Goal: Task Accomplishment & Management: Use online tool/utility

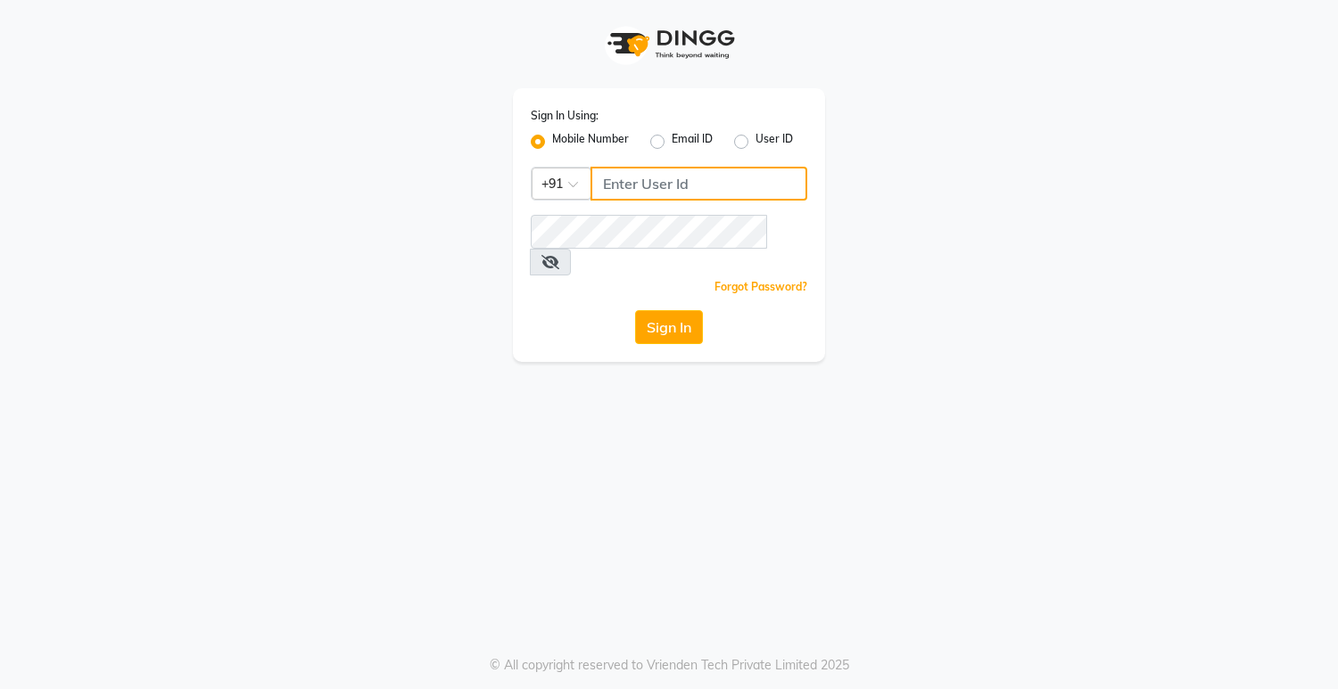
drag, startPoint x: 0, startPoint y: 0, endPoint x: 690, endPoint y: 183, distance: 714.0
click at [690, 183] on input "Username" at bounding box center [698, 184] width 217 height 34
type input "8"
drag, startPoint x: 690, startPoint y: 183, endPoint x: 764, endPoint y: 523, distance: 348.6
click at [691, 185] on input "Username" at bounding box center [698, 184] width 217 height 34
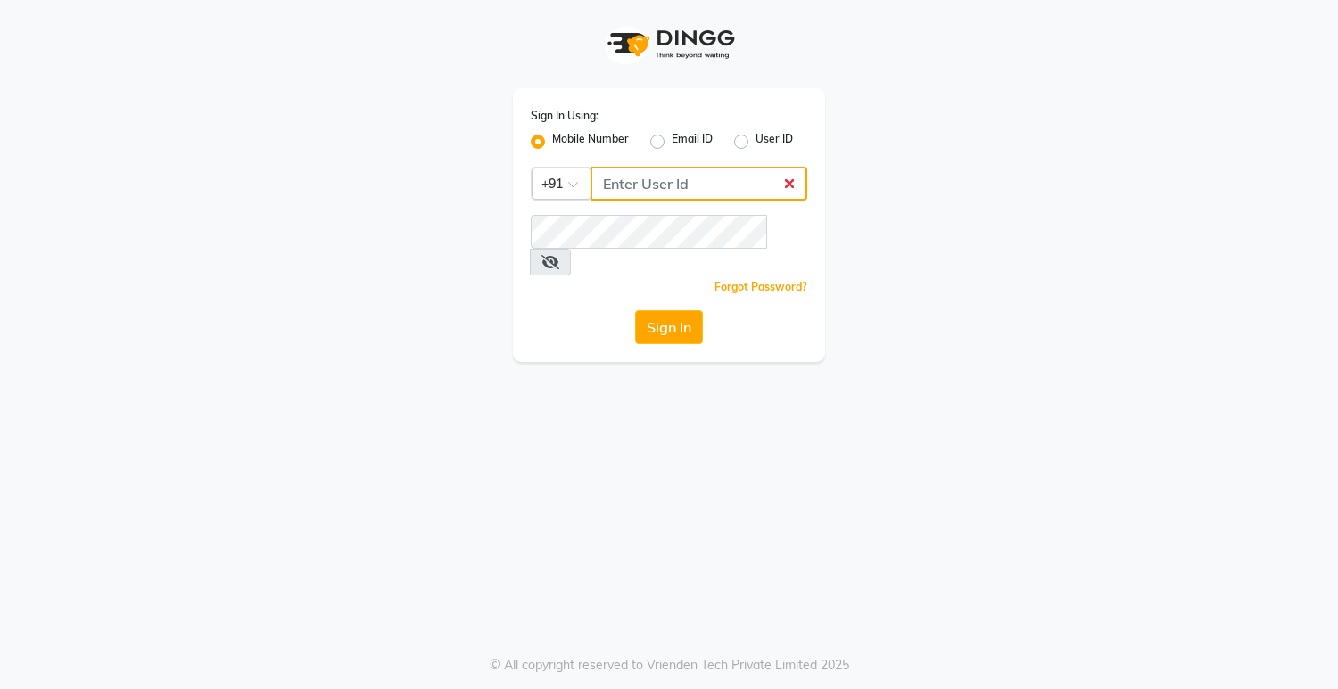
click at [787, 183] on input "Username" at bounding box center [698, 184] width 217 height 34
click at [789, 185] on input "Username" at bounding box center [698, 184] width 217 height 34
click at [730, 178] on input "Username" at bounding box center [698, 184] width 217 height 34
type input "8790031435"
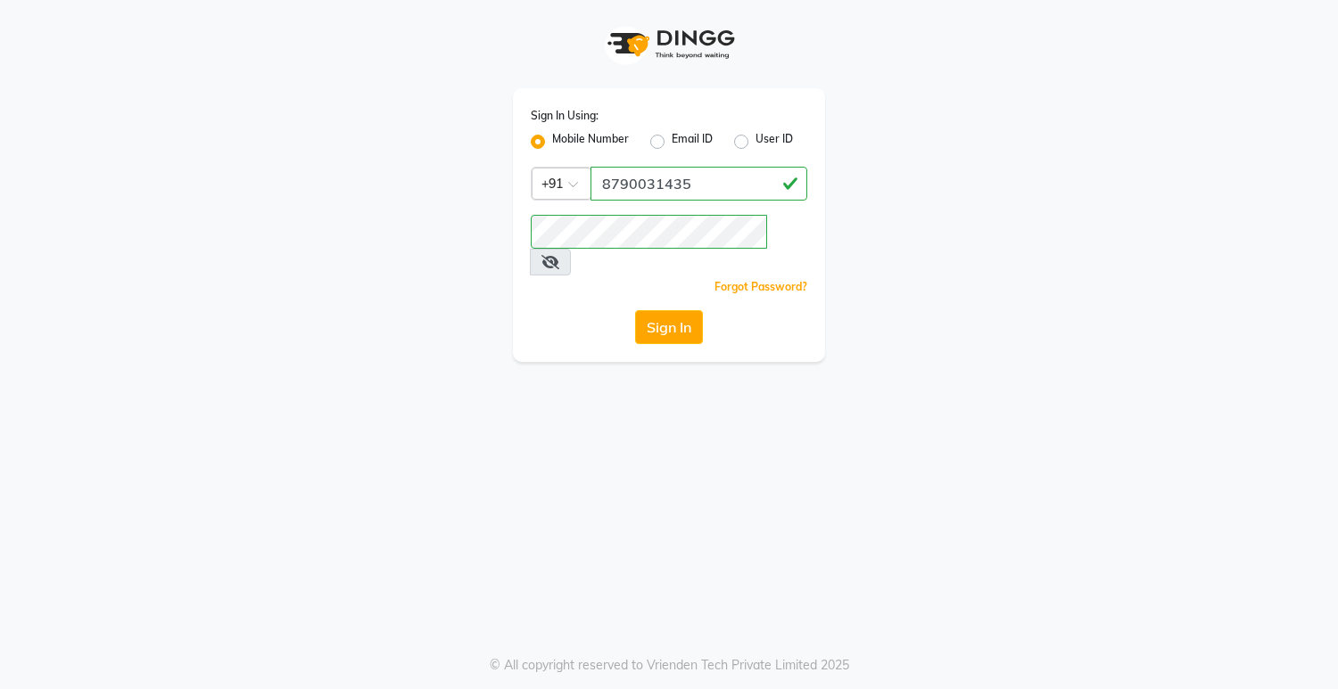
click at [559, 255] on icon at bounding box center [550, 262] width 18 height 14
click at [658, 310] on button "Sign In" at bounding box center [669, 327] width 68 height 34
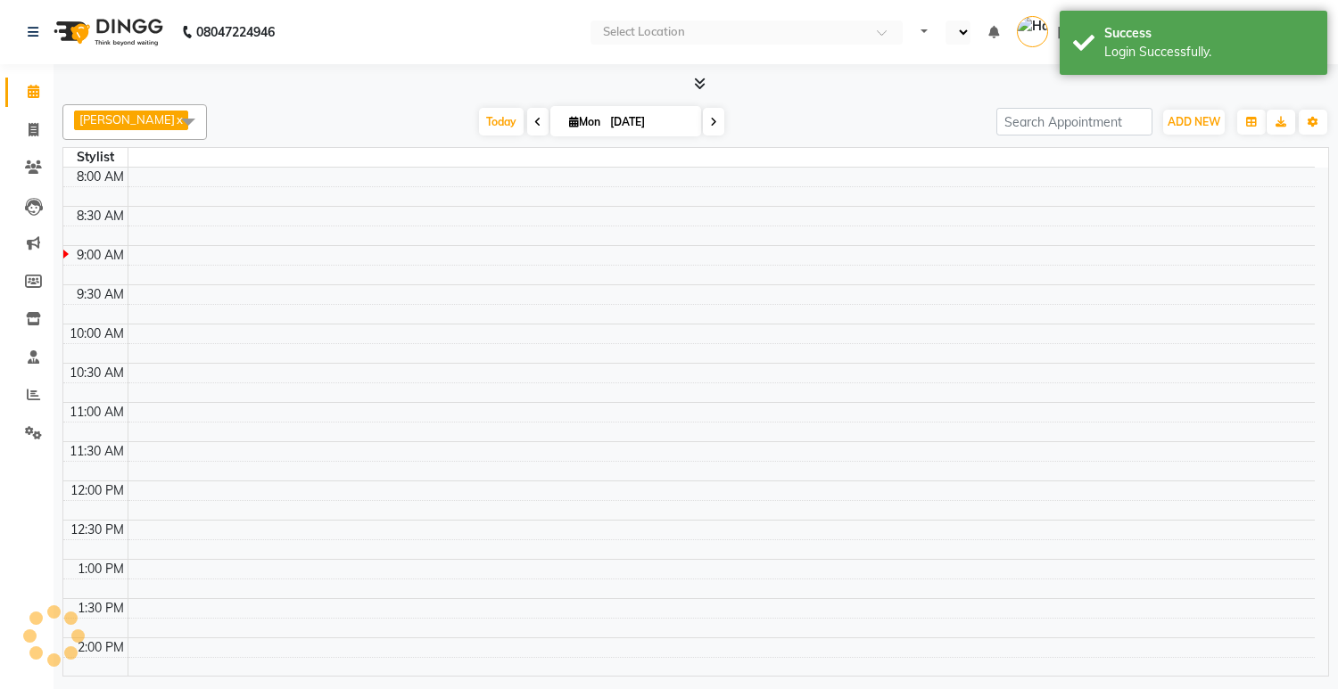
select select "en"
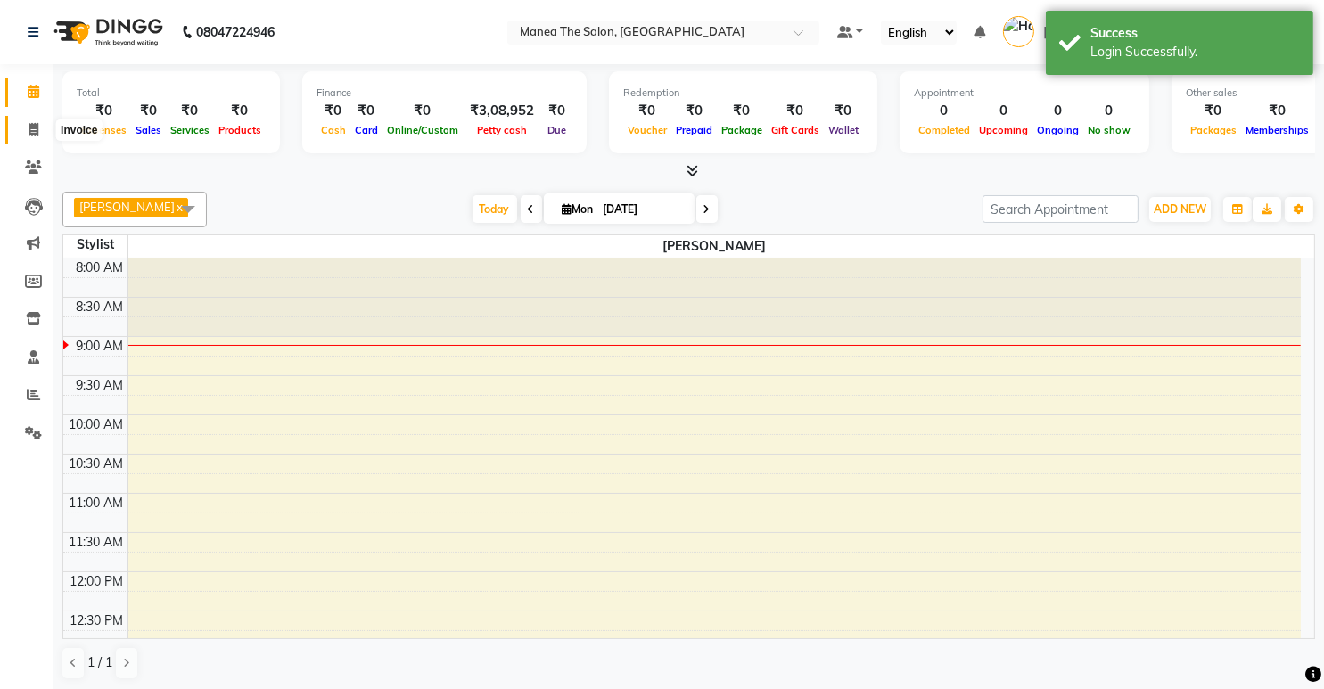
click at [29, 126] on icon at bounding box center [34, 129] width 10 height 13
select select "5481"
select select "service"
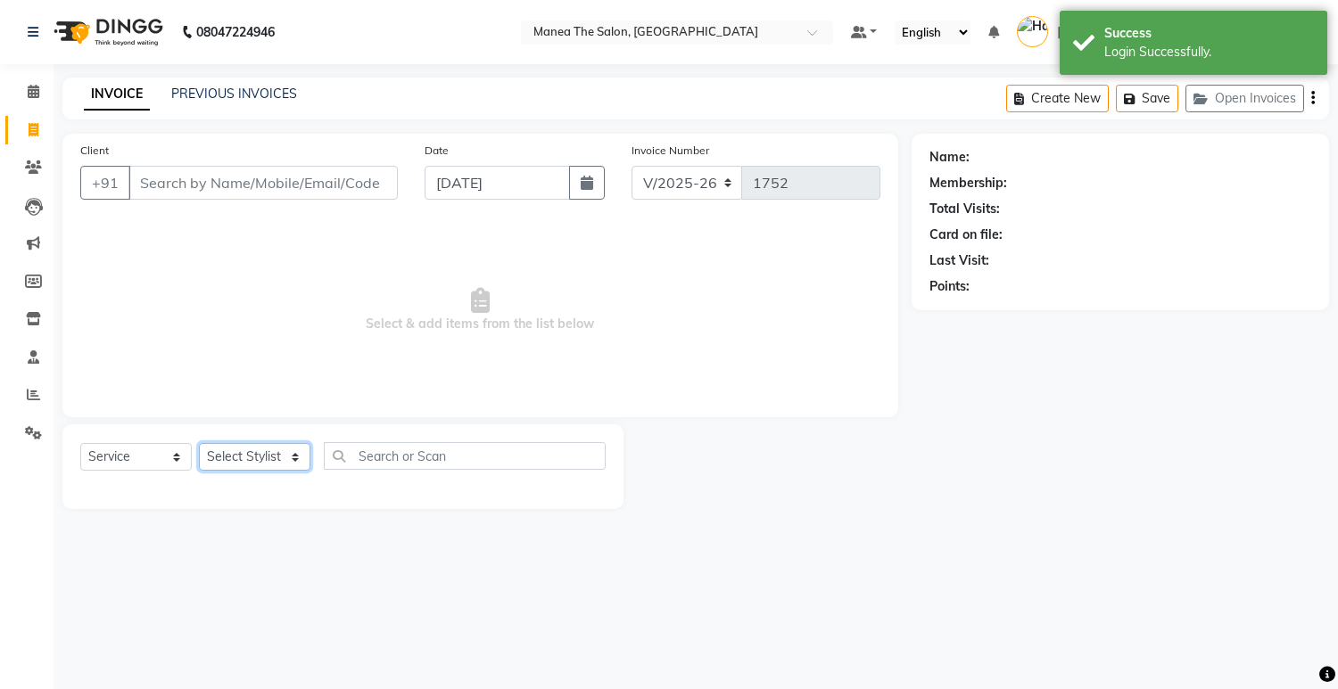
click at [262, 457] on select "Select Stylist [PERSON_NAME] Renuka [PERSON_NAME] [PERSON_NAME] [PERSON_NAME]" at bounding box center [254, 457] width 111 height 28
select select "75190"
click at [199, 443] on select "Select Stylist [PERSON_NAME] Renuka [PERSON_NAME] [PERSON_NAME] [PERSON_NAME]" at bounding box center [254, 457] width 111 height 28
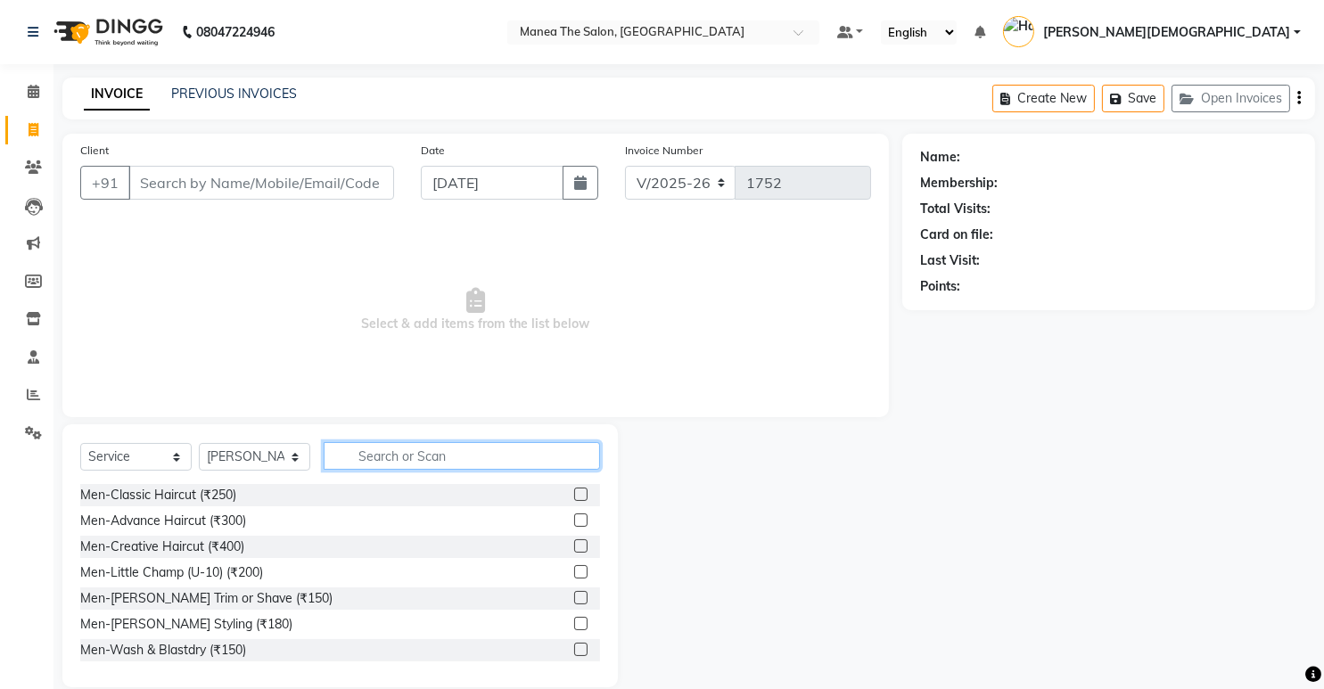
click at [403, 457] on input "text" at bounding box center [462, 456] width 276 height 28
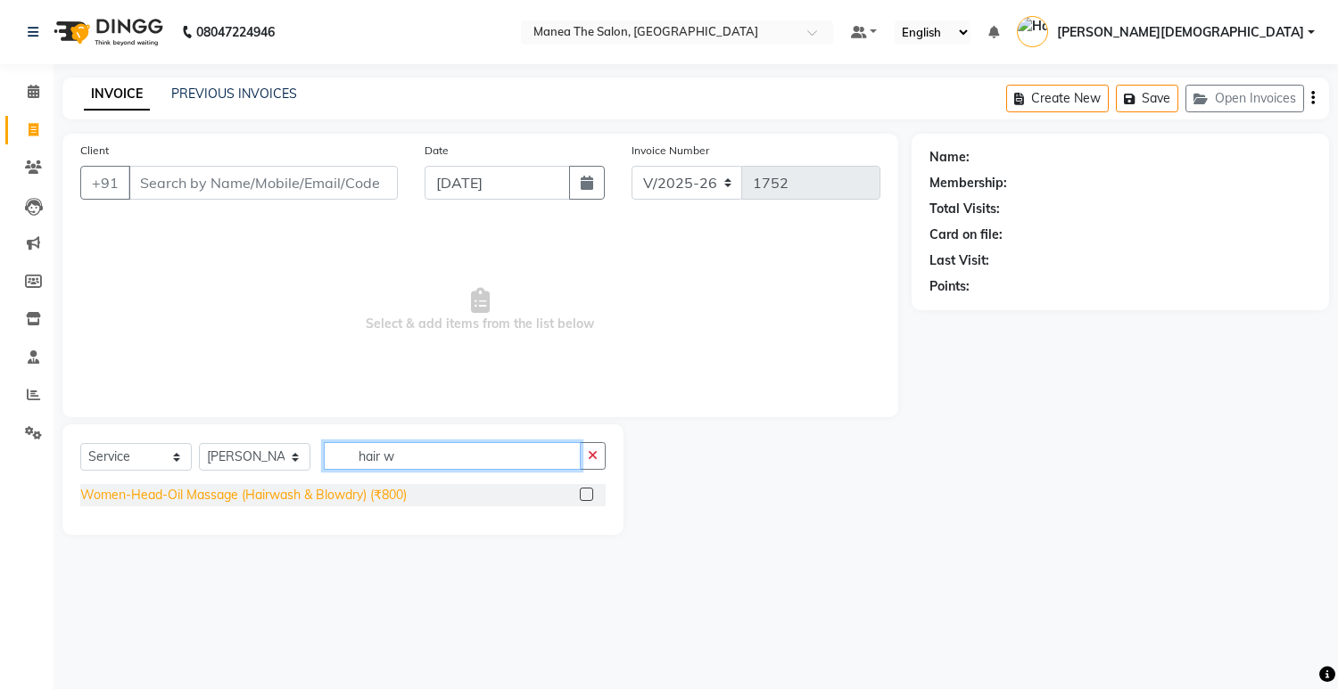
type input "hair w"
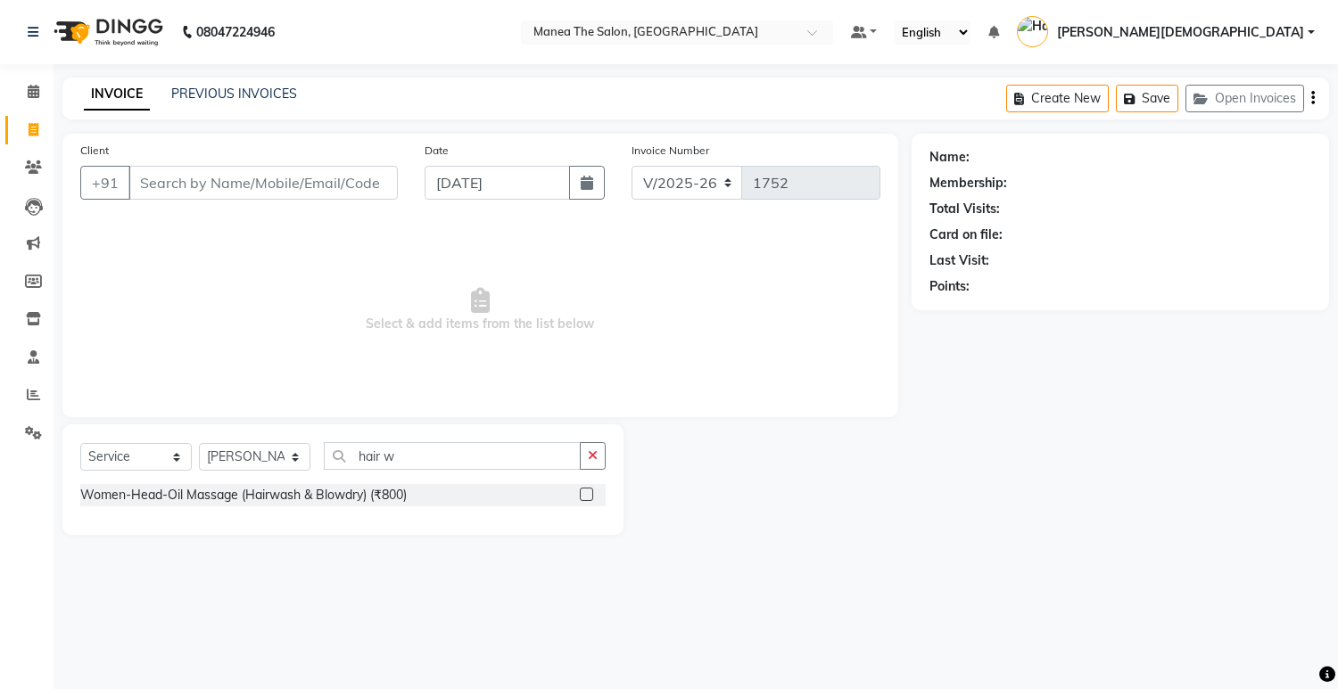
click at [328, 489] on div "Women-Head-Oil Massage (Hairwash & Blowdry) (₹800)" at bounding box center [243, 495] width 326 height 19
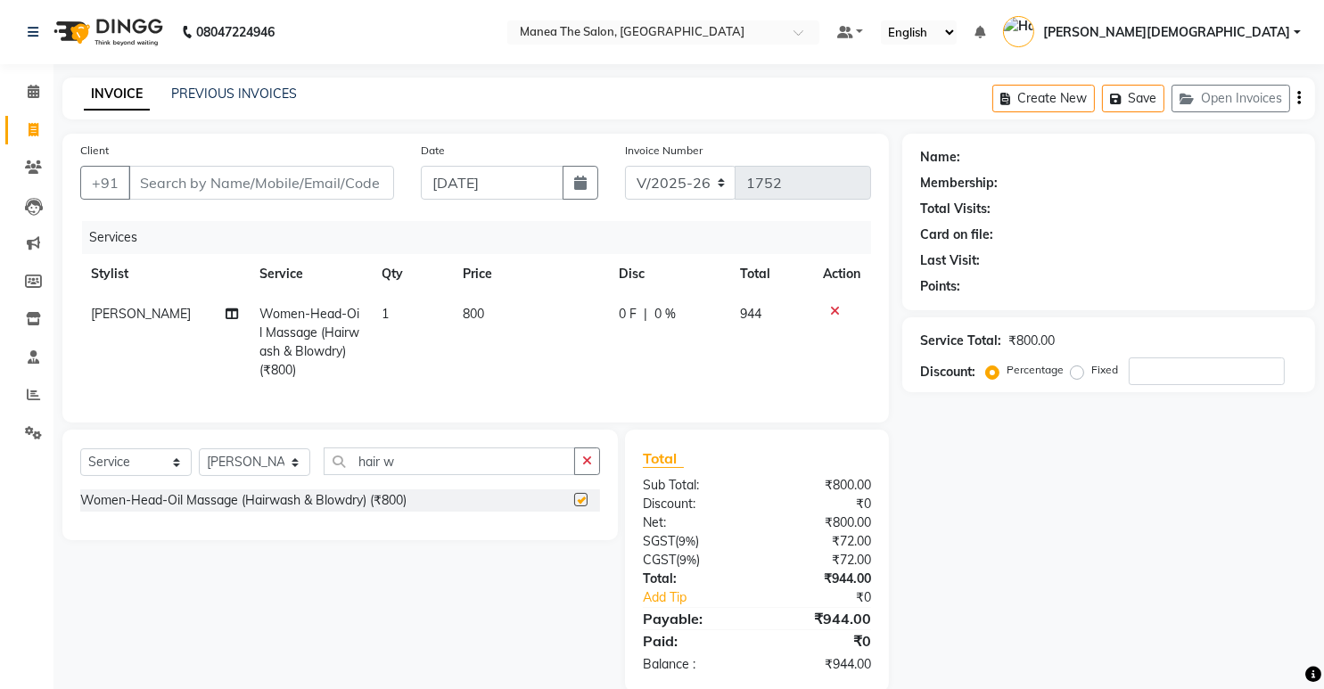
checkbox input "false"
click at [298, 180] on input "Client" at bounding box center [261, 183] width 266 height 34
click at [1176, 358] on input "number" at bounding box center [1207, 372] width 156 height 28
type input "4"
type input "20"
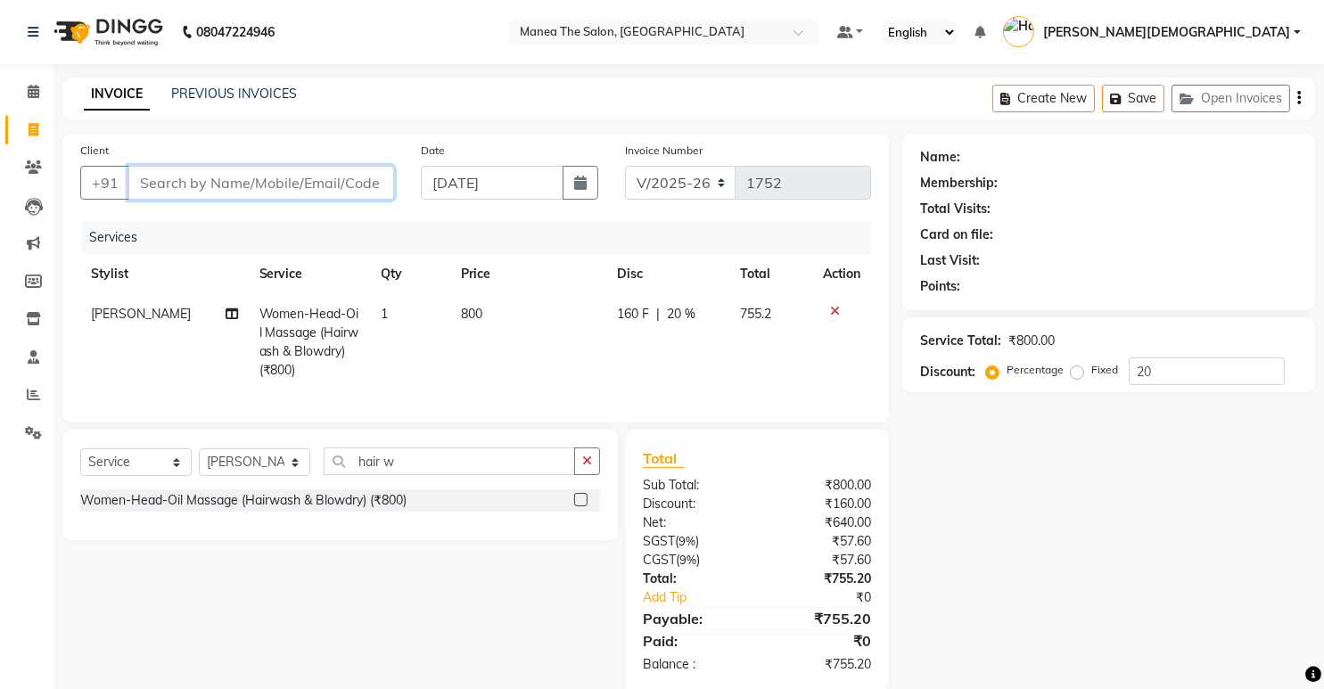
click at [357, 189] on input "Client" at bounding box center [261, 183] width 266 height 34
click at [416, 475] on input "hair w" at bounding box center [449, 462] width 251 height 28
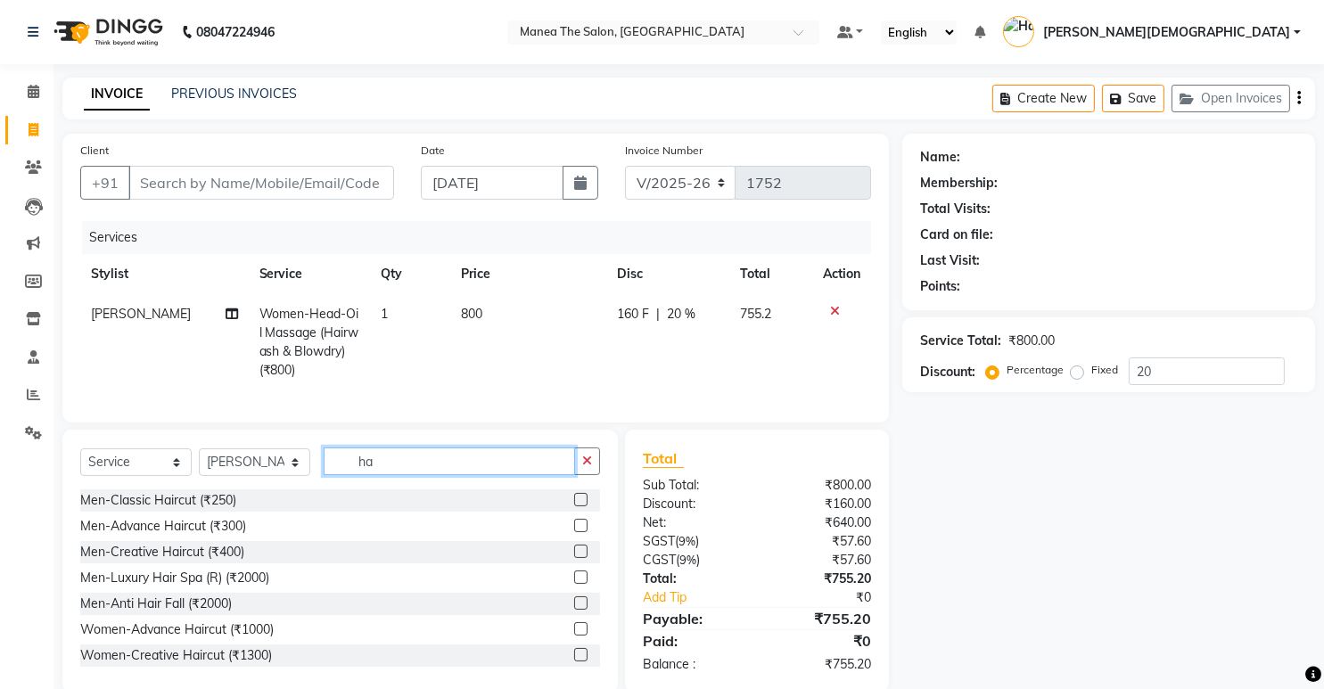
type input "h"
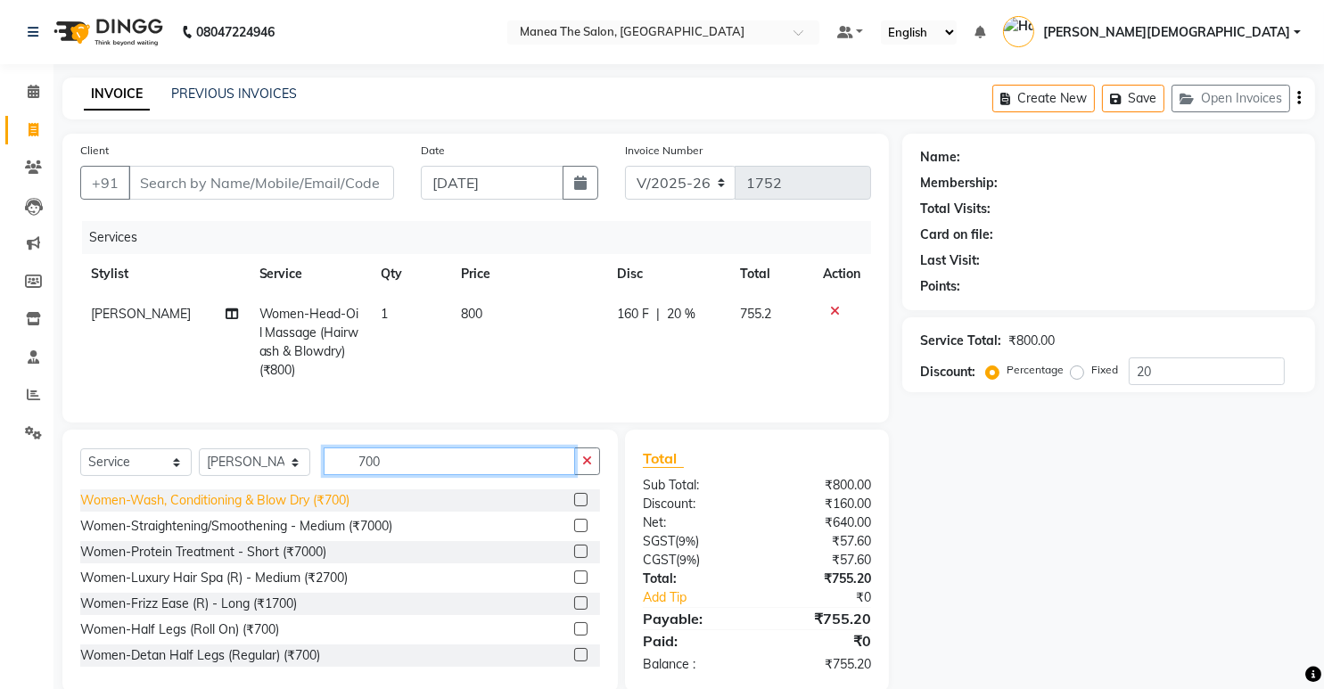
type input "700"
click at [237, 510] on div "Women-Wash, Conditioning & Blow Dry (₹700)" at bounding box center [214, 500] width 269 height 19
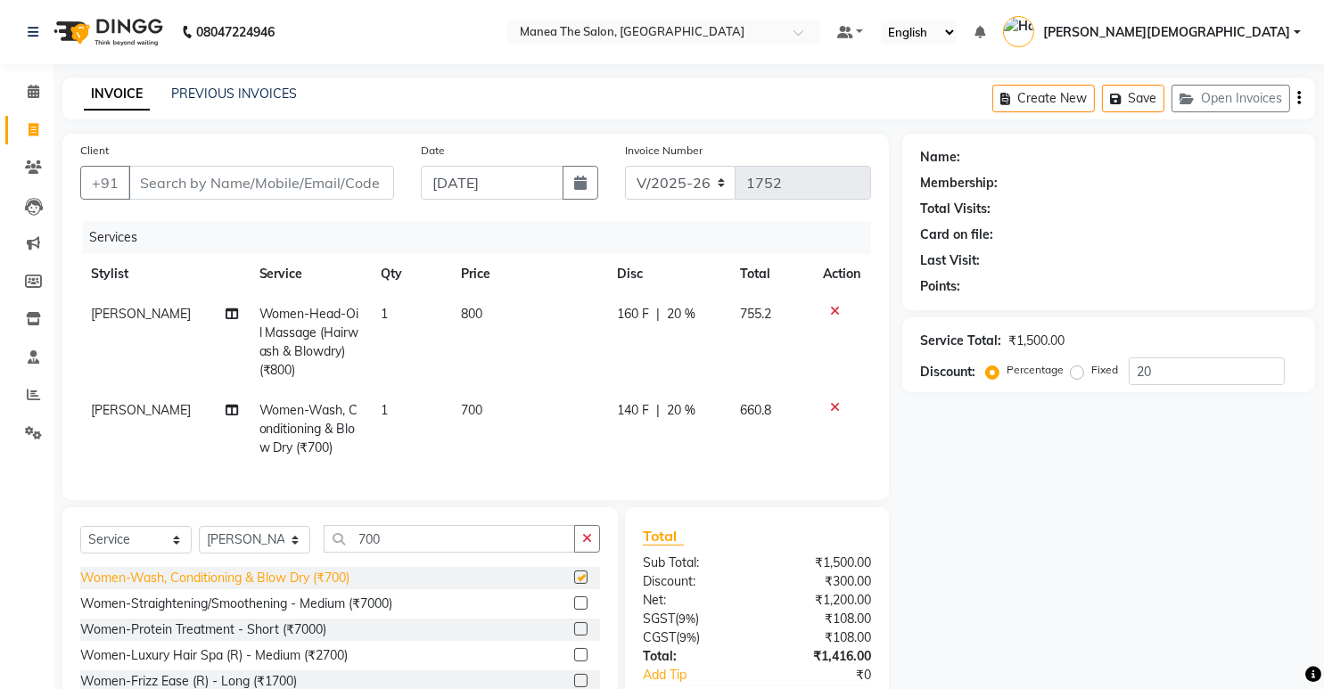
checkbox input "false"
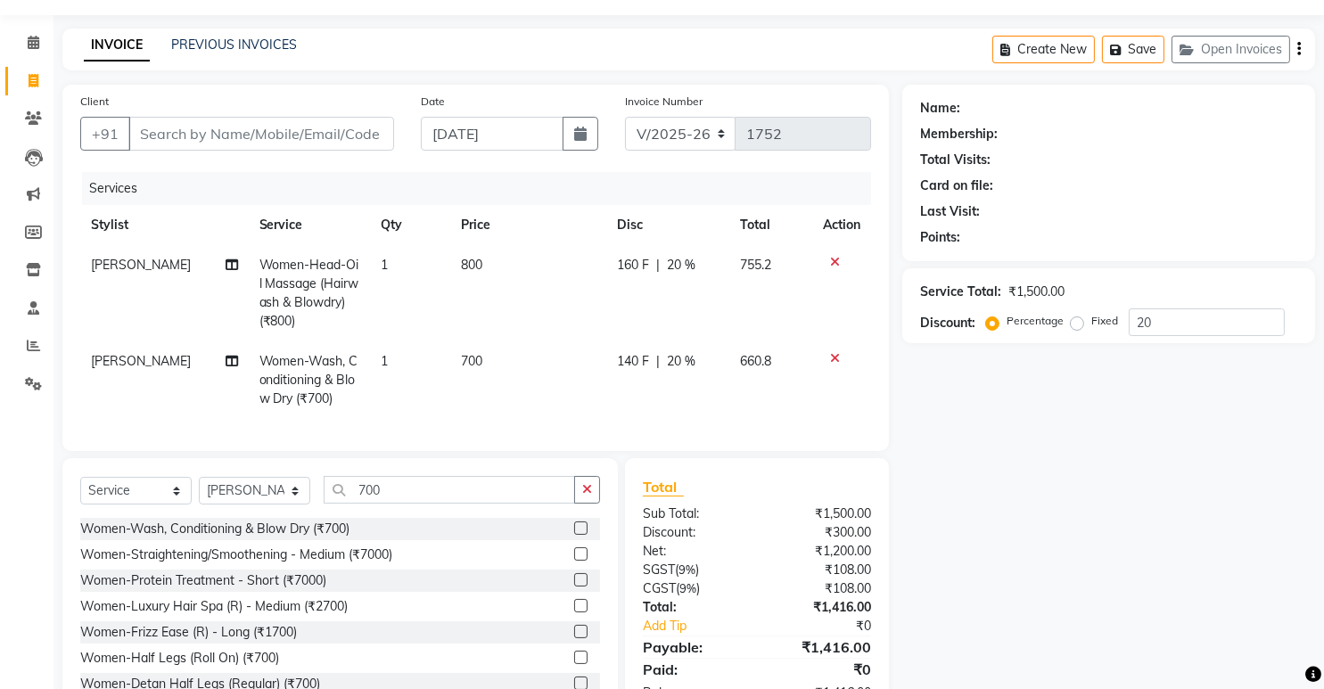
scroll to position [89, 0]
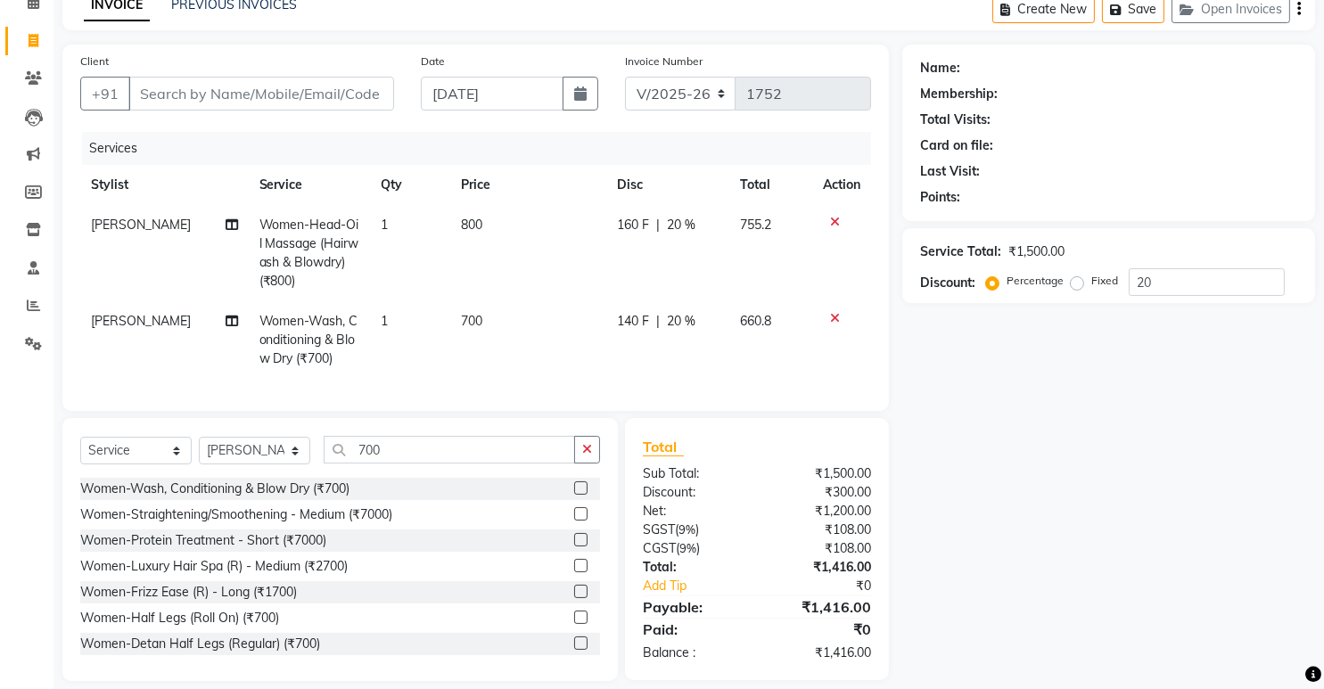
click at [831, 218] on icon at bounding box center [835, 222] width 10 height 12
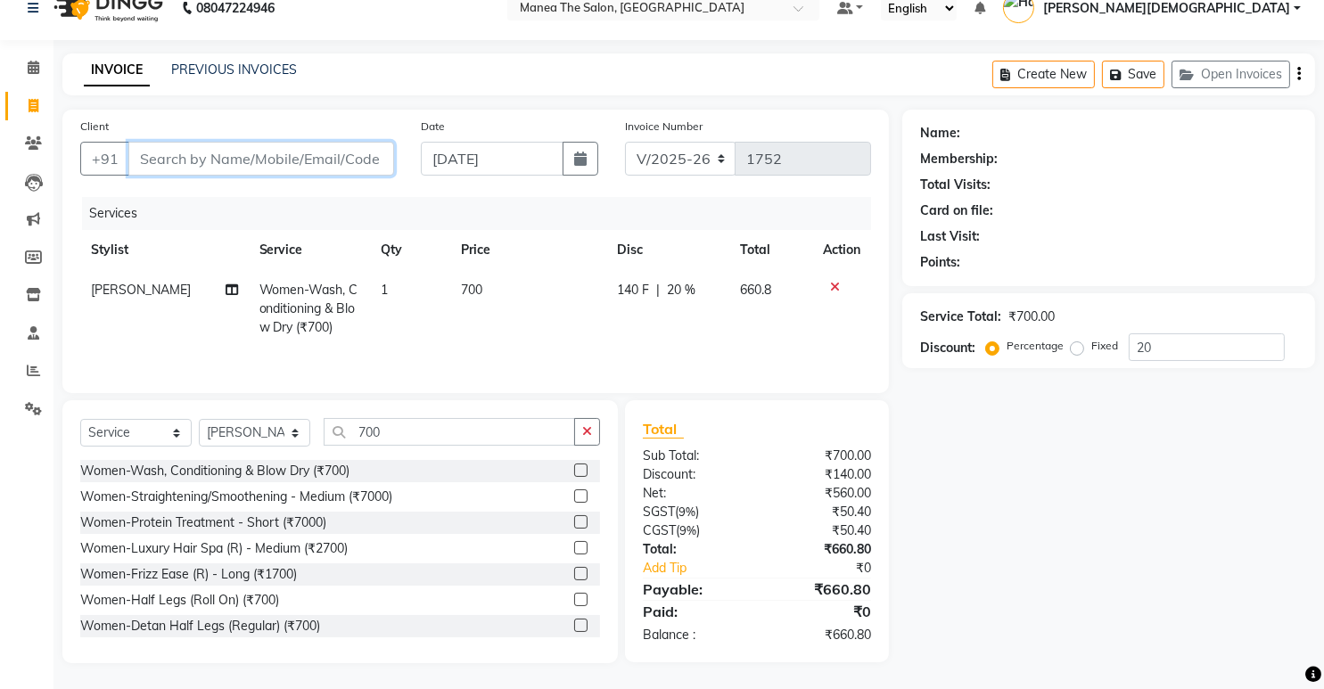
click at [348, 159] on input "Client" at bounding box center [261, 159] width 266 height 34
type input "8"
type input "0"
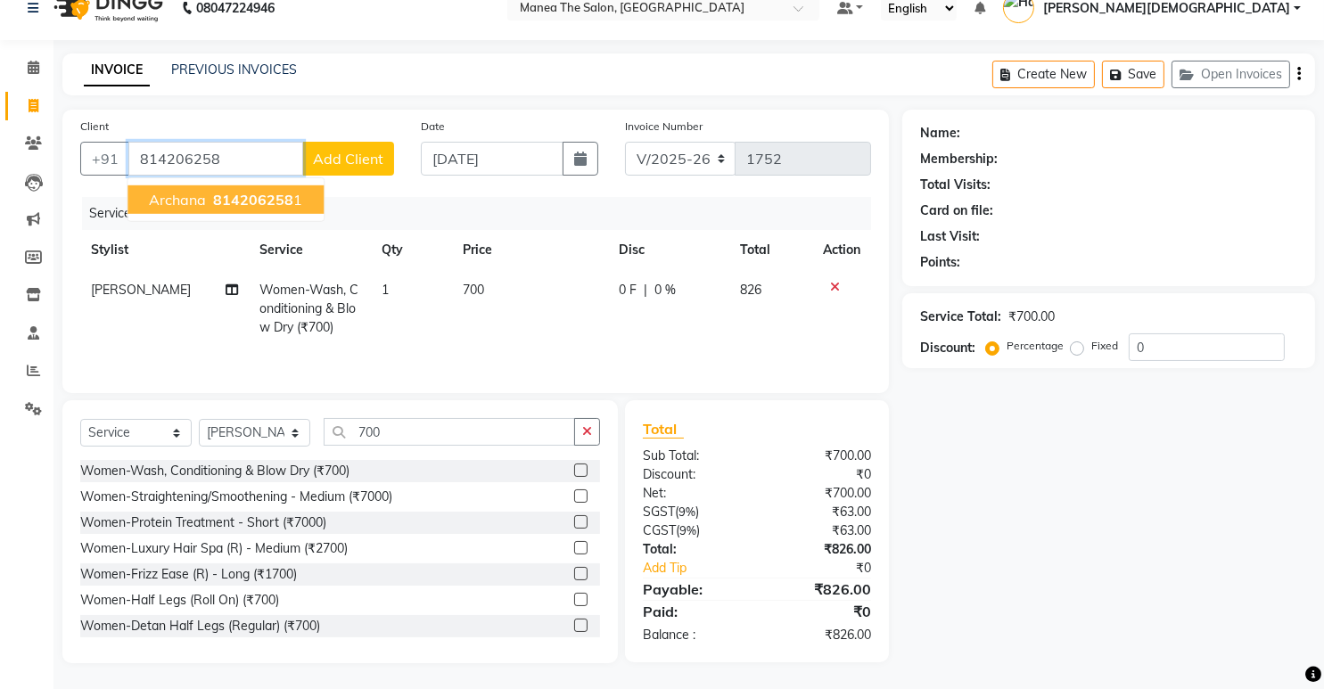
click at [199, 197] on span "archana" at bounding box center [177, 200] width 57 height 18
type input "8142062581"
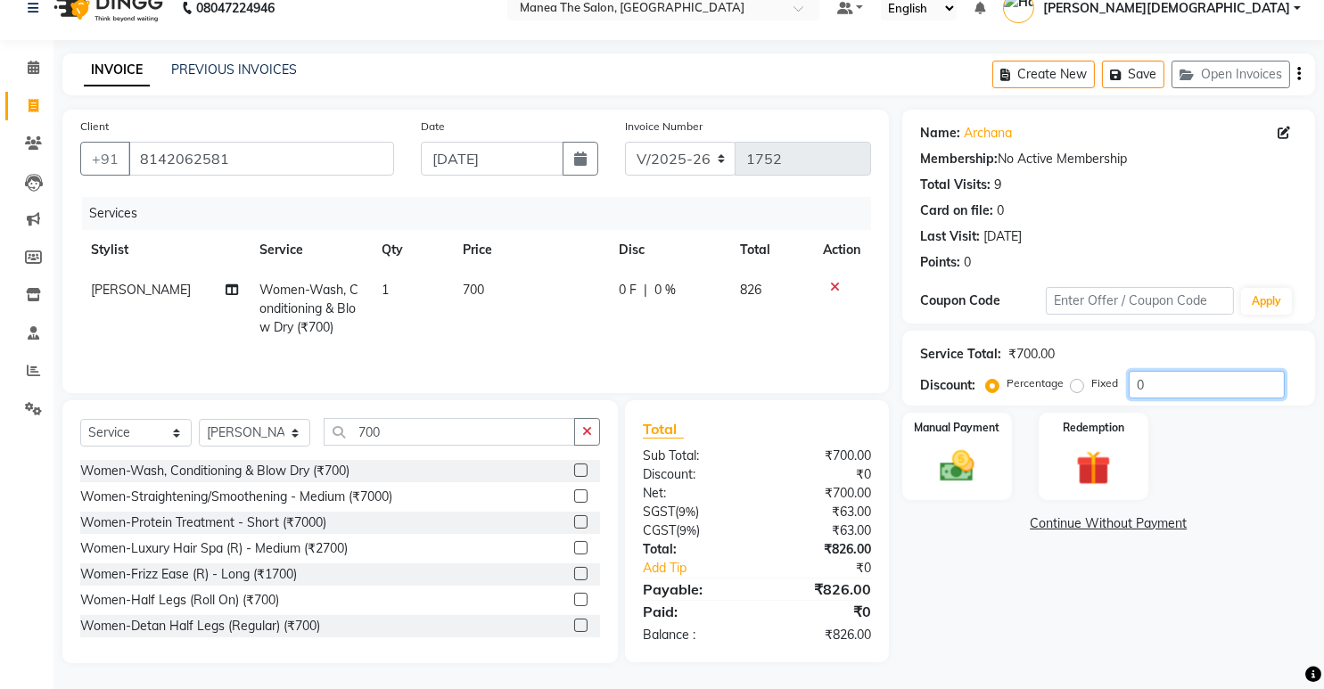
click at [1165, 389] on input "0" at bounding box center [1207, 385] width 156 height 28
type input "0"
type input "20"
click at [949, 463] on img at bounding box center [957, 467] width 58 height 41
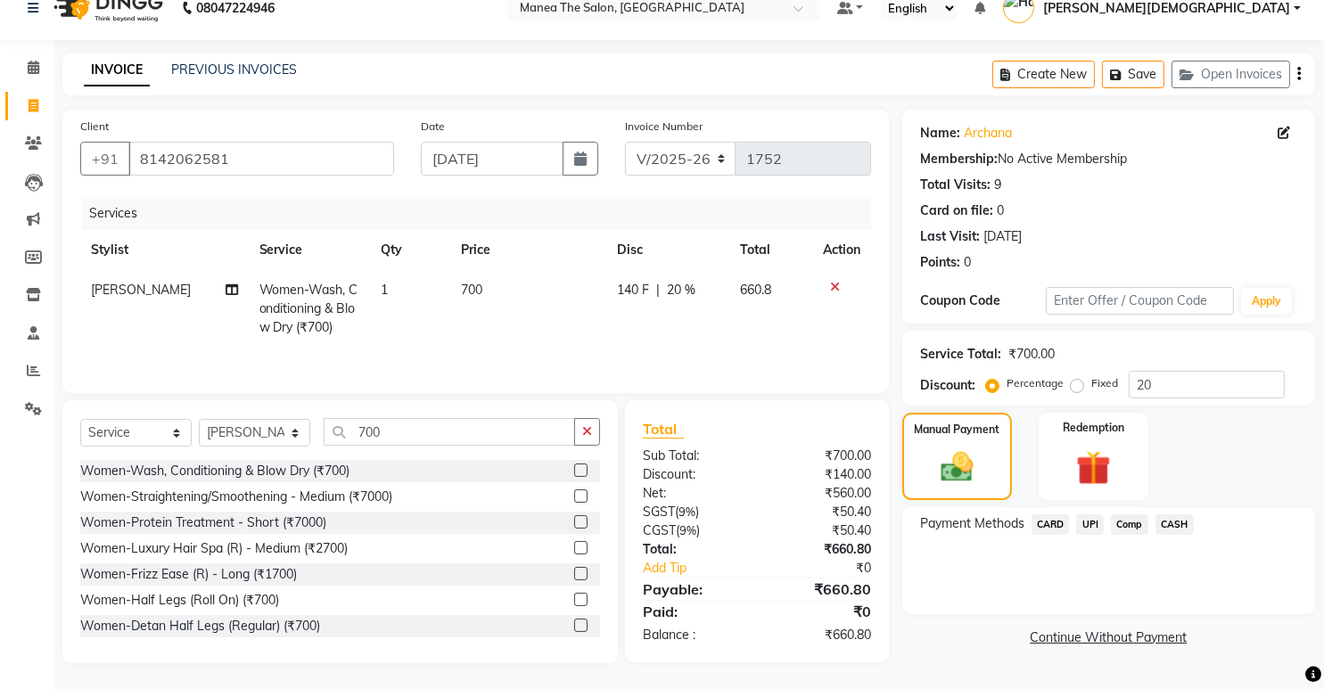
click at [1087, 517] on span "UPI" at bounding box center [1090, 525] width 28 height 21
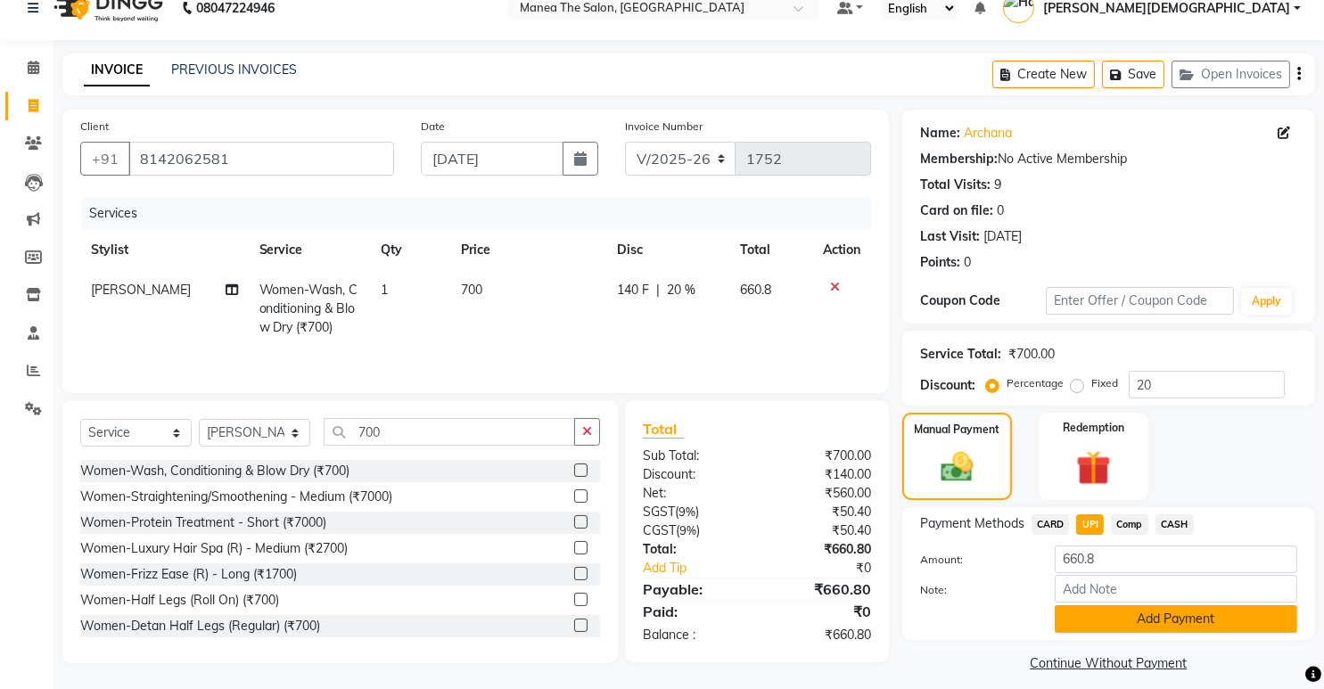
click at [1073, 622] on button "Add Payment" at bounding box center [1176, 619] width 243 height 28
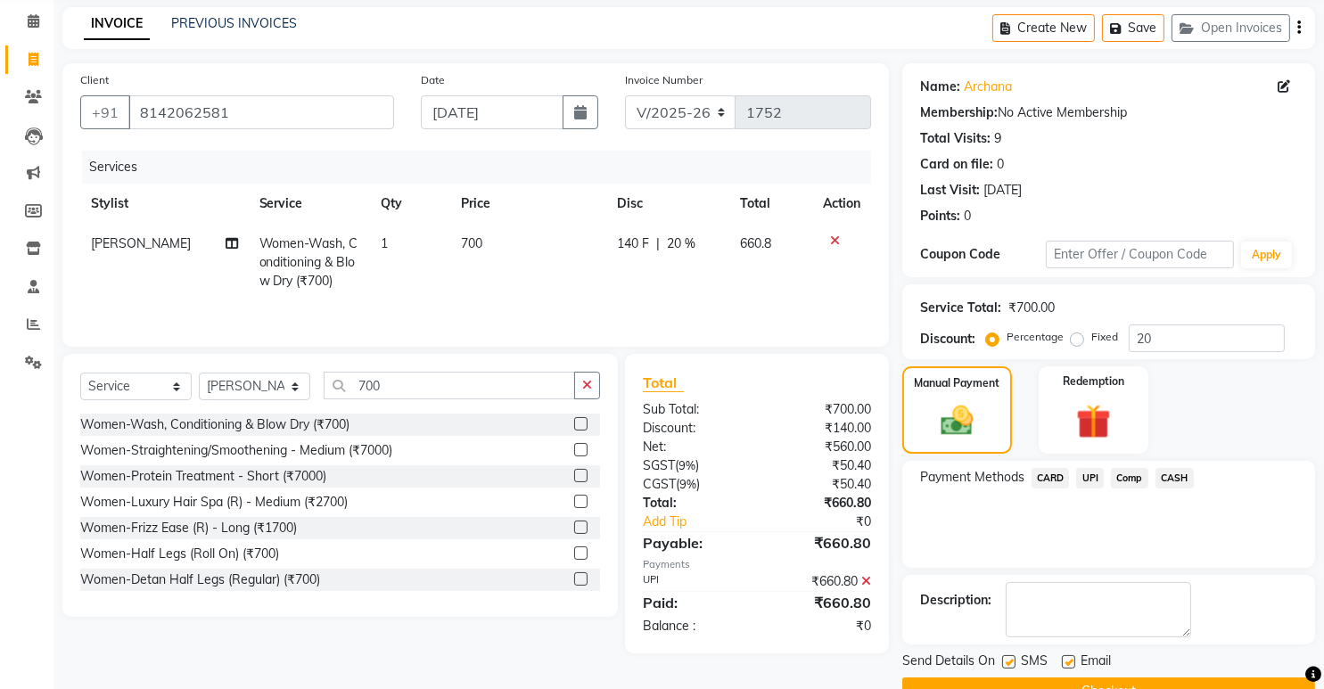
scroll to position [111, 0]
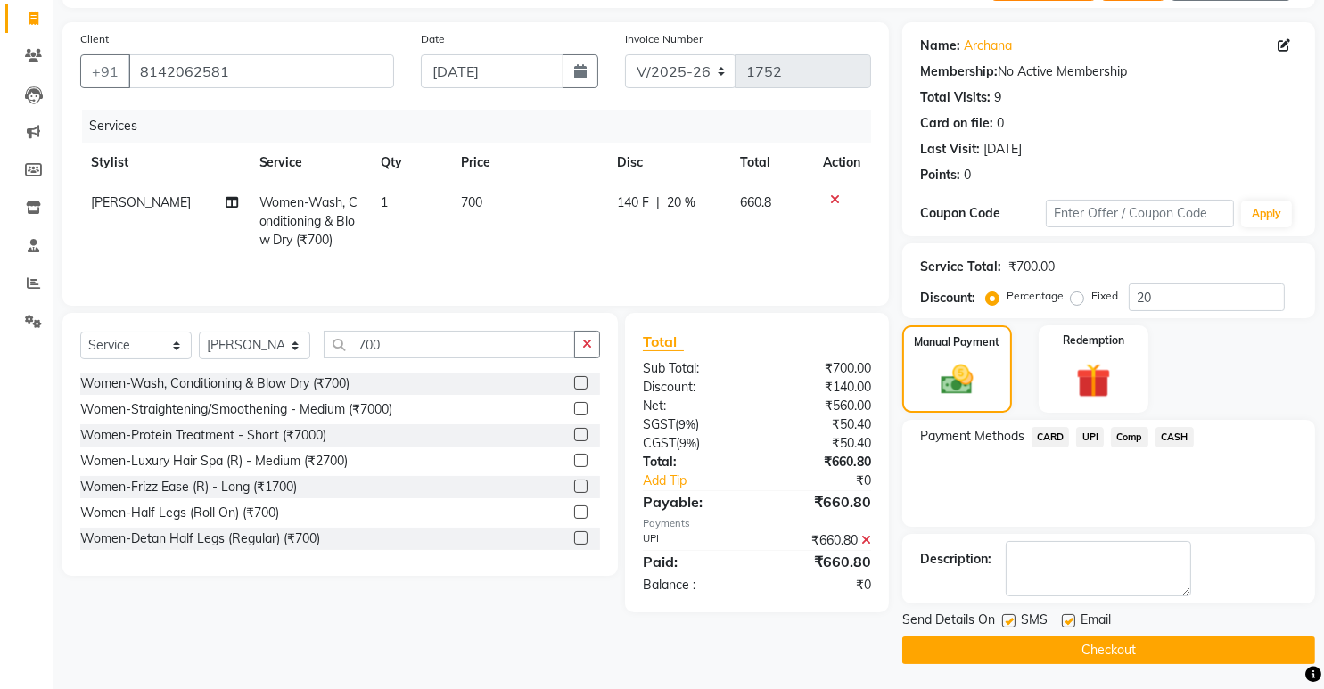
click at [1061, 644] on button "Checkout" at bounding box center [1108, 651] width 413 height 28
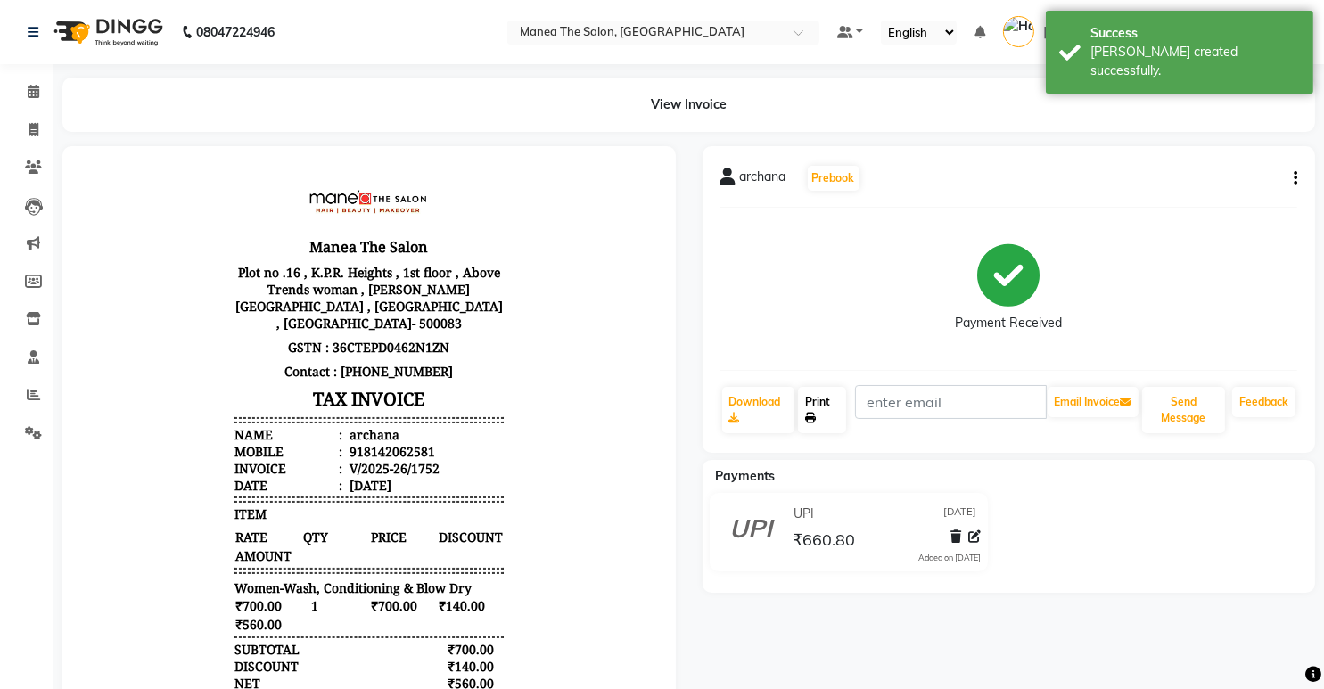
click at [828, 399] on link "Print" at bounding box center [821, 410] width 47 height 46
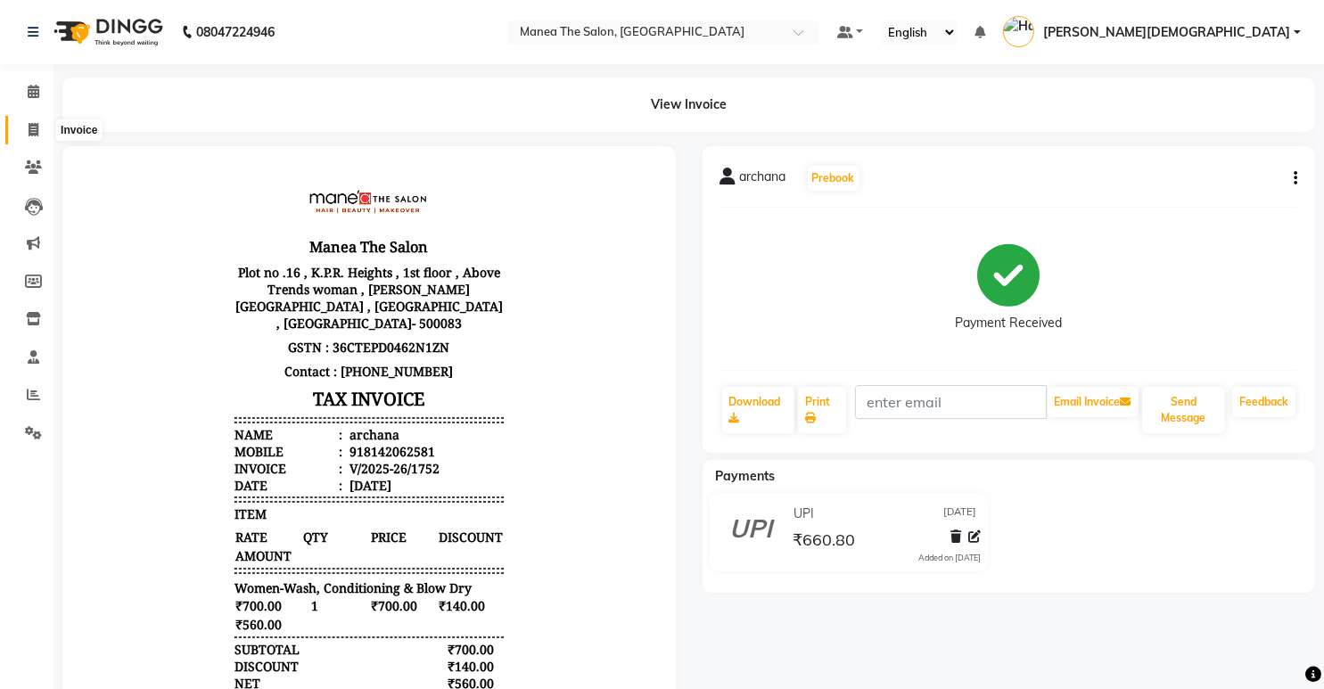
click at [37, 128] on span at bounding box center [33, 130] width 31 height 21
select select "5481"
select select "service"
